Goal: Task Accomplishment & Management: Use online tool/utility

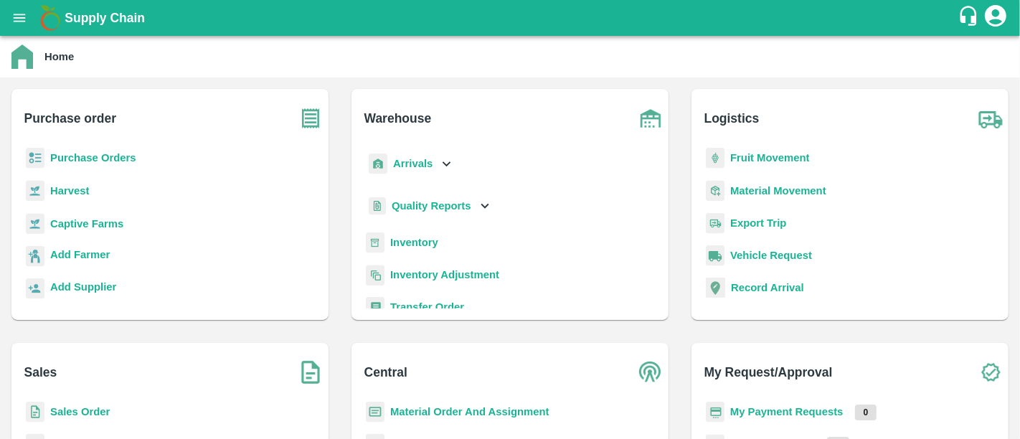
click at [118, 158] on b "Purchase Orders" at bounding box center [93, 157] width 86 height 11
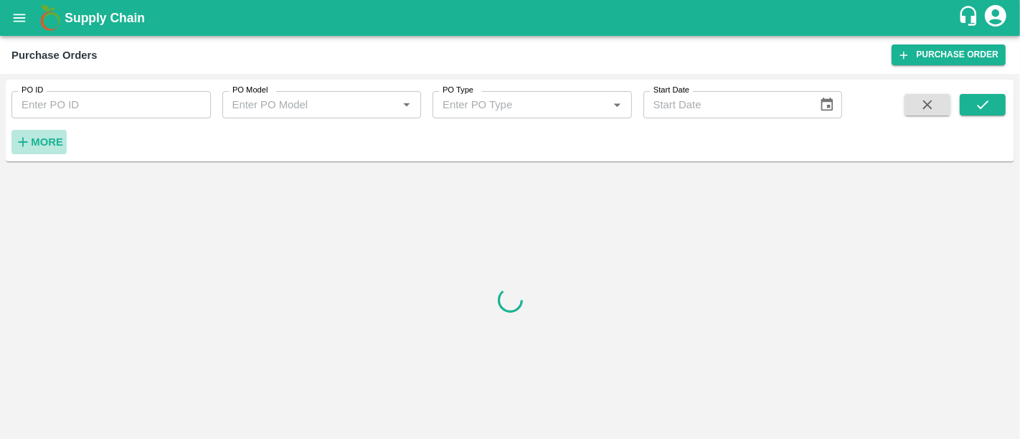
click at [59, 138] on strong "More" at bounding box center [47, 141] width 32 height 11
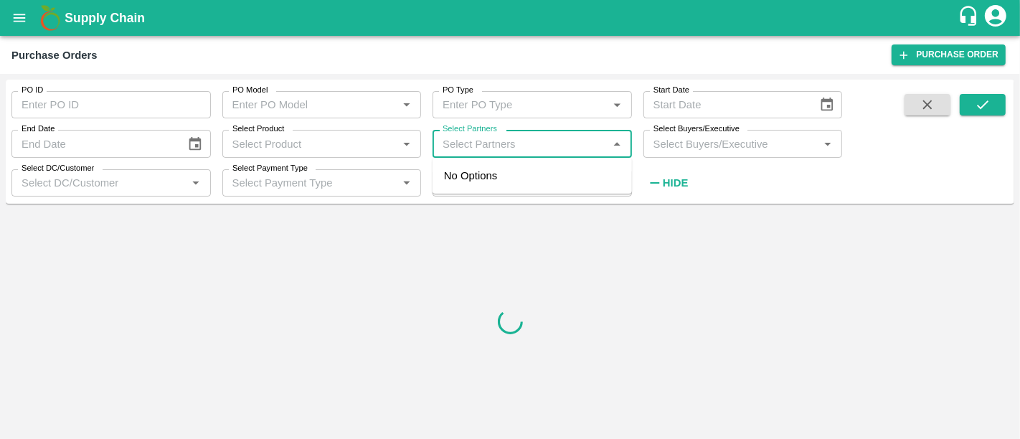
click at [500, 153] on input "Select Partners" at bounding box center [520, 143] width 167 height 19
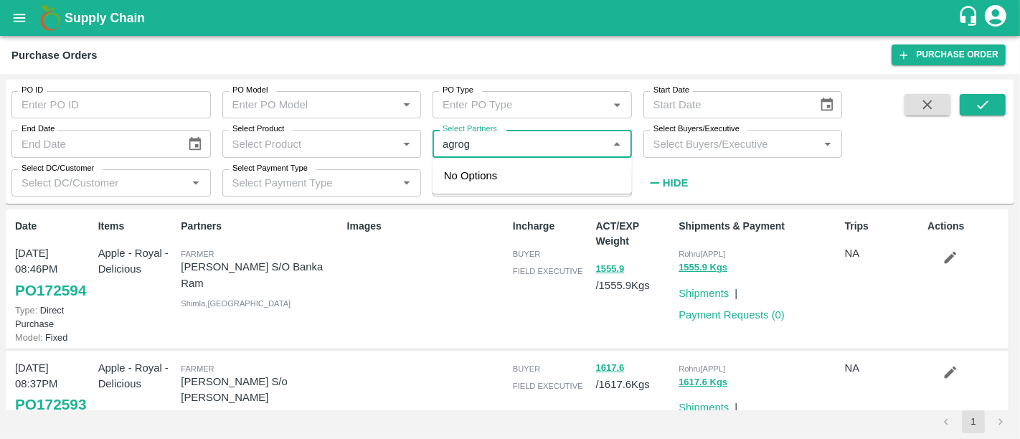
type input "agroga"
click at [533, 166] on div "Agrogator Exports Private Limited -, -9767015000" at bounding box center [531, 183] width 199 height 41
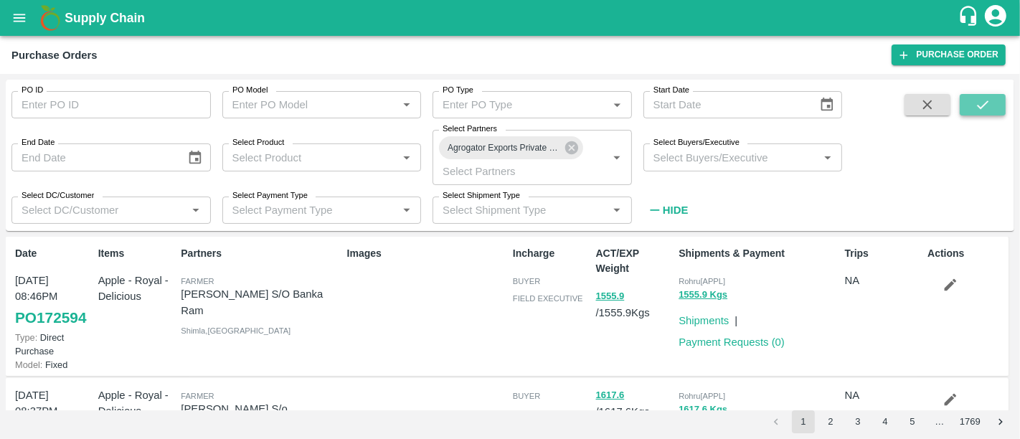
click at [993, 108] on button "submit" at bounding box center [982, 105] width 46 height 22
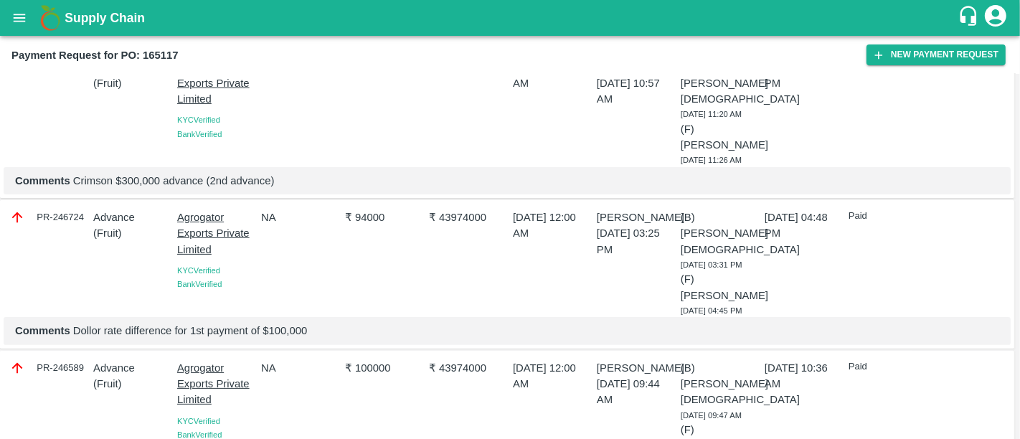
scroll to position [430, 0]
